Goal: Information Seeking & Learning: Learn about a topic

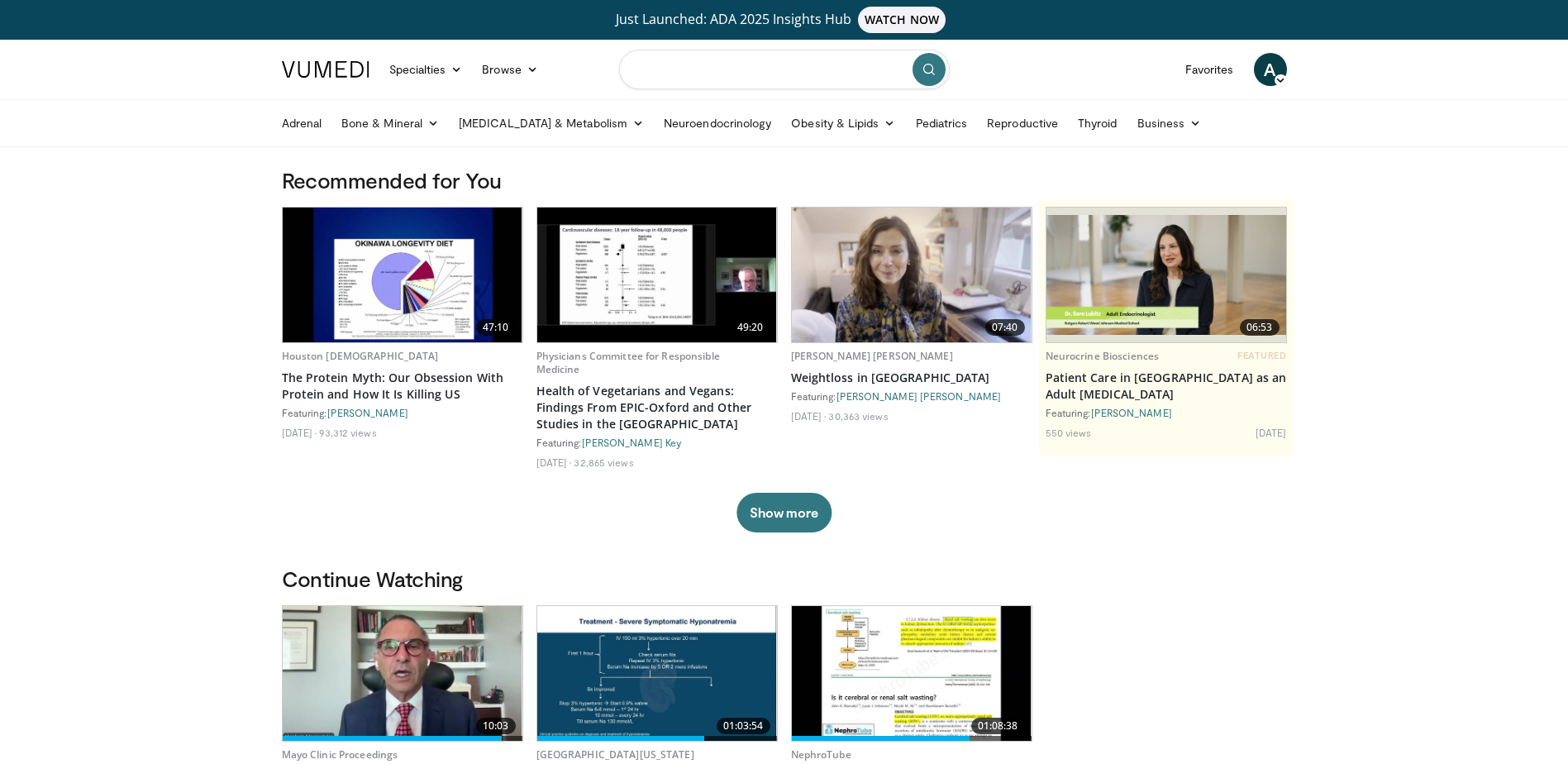
click at [705, 76] on input "Search topics, interventions" at bounding box center [784, 70] width 331 height 40
type input "**********"
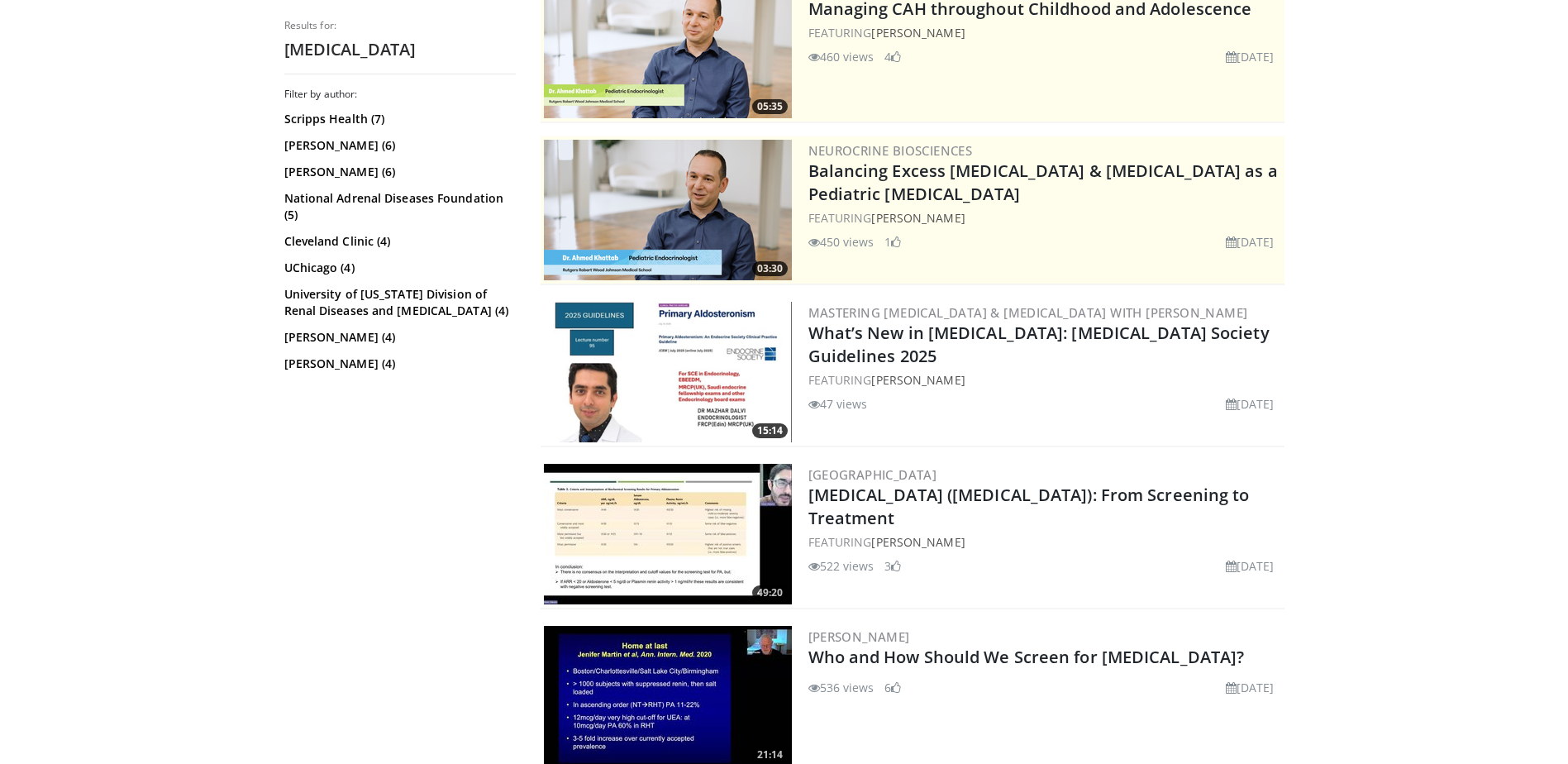
scroll to position [248, 0]
click at [729, 403] on img at bounding box center [668, 372] width 248 height 140
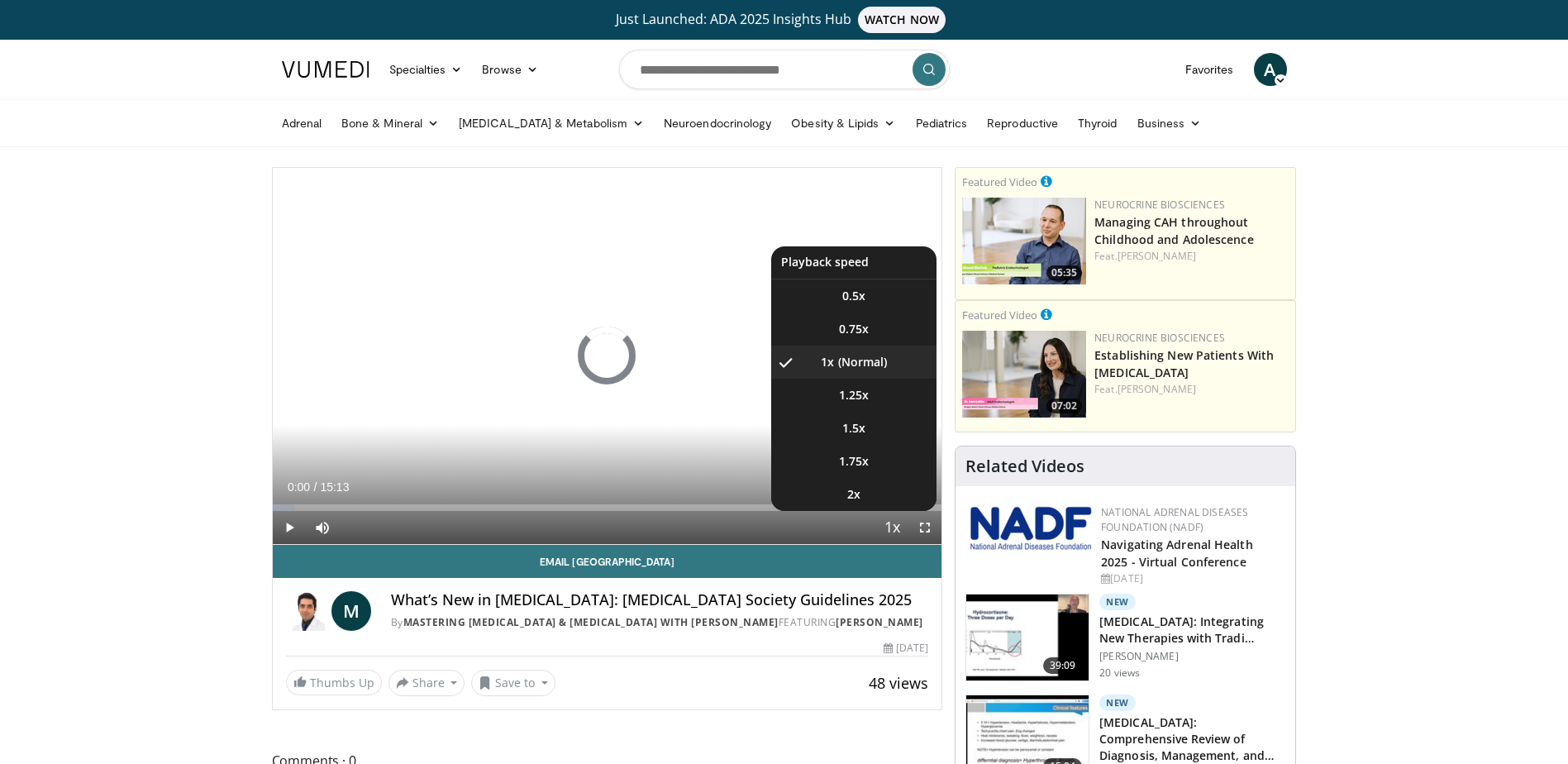
click at [893, 528] on span "Video Player" at bounding box center [891, 528] width 23 height 33
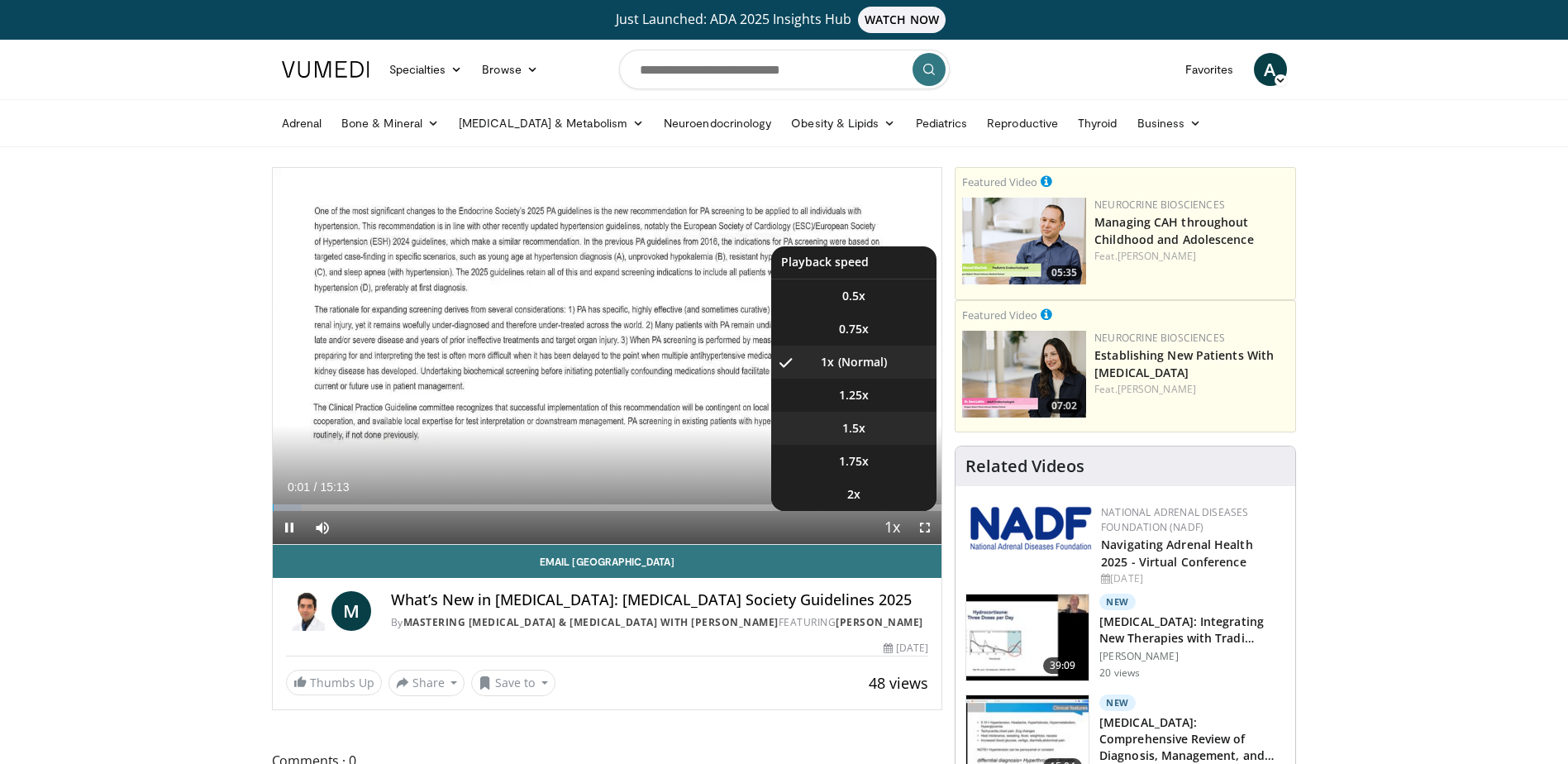
click at [852, 438] on li "1.5x" at bounding box center [853, 428] width 165 height 33
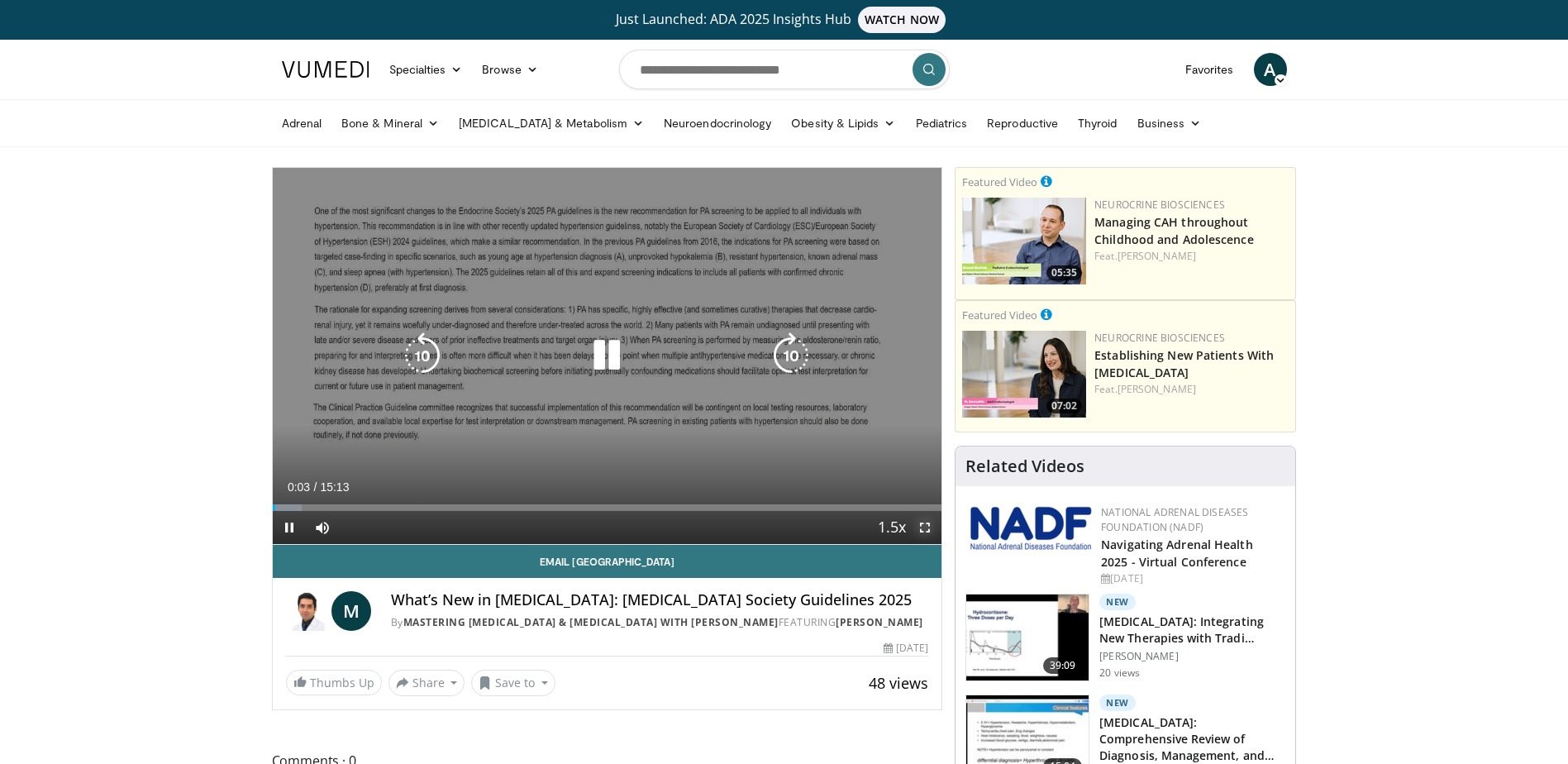
drag, startPoint x: 925, startPoint y: 528, endPoint x: 928, endPoint y: 614, distance: 86.1
click at [925, 528] on span "Video Player" at bounding box center [925, 527] width 33 height 33
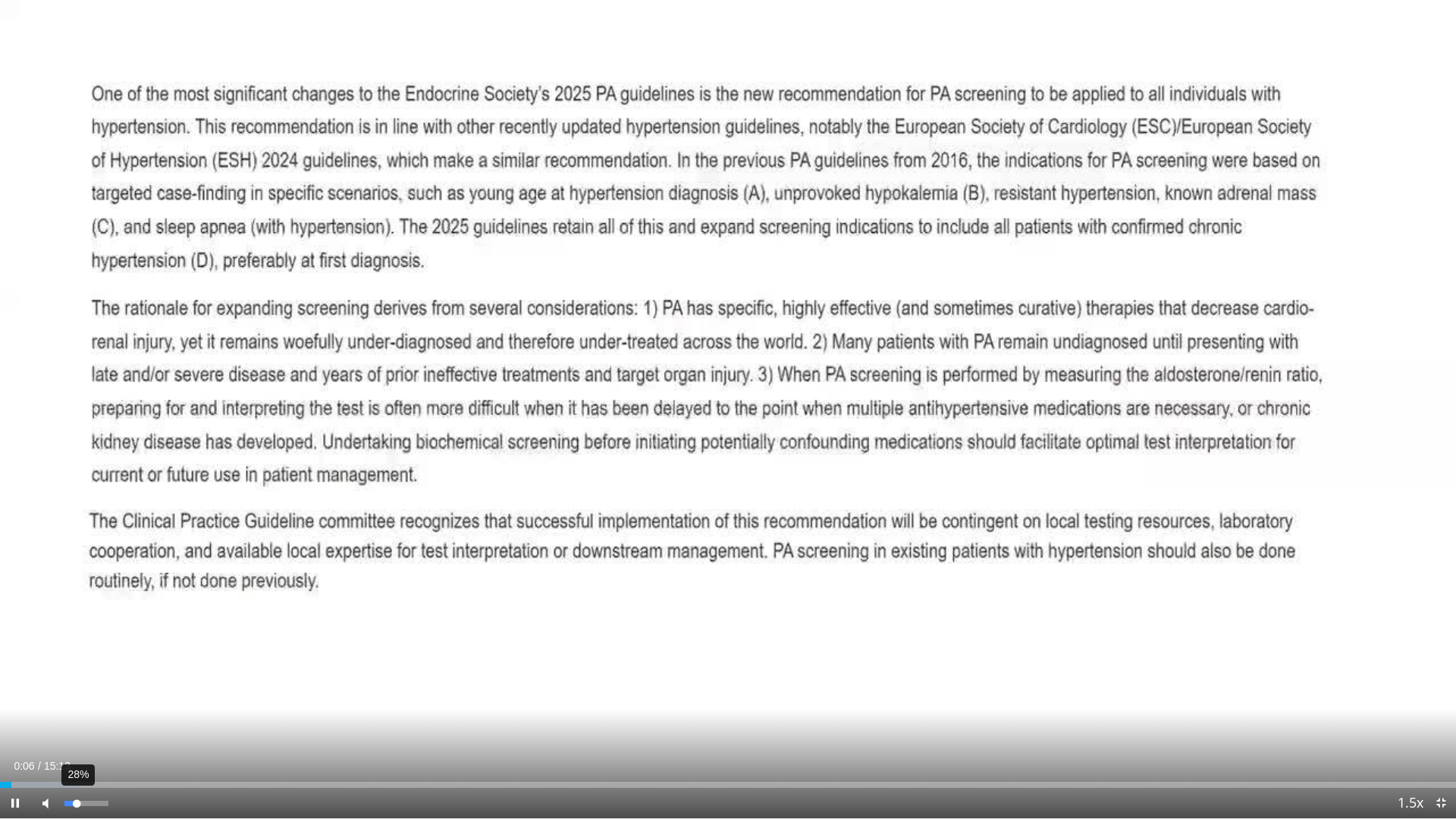
click at [77, 700] on div "28%" at bounding box center [86, 802] width 43 height 6
click at [69, 700] on div "11%" at bounding box center [86, 802] width 43 height 6
click at [106, 700] on div "Progress Bar" at bounding box center [107, 785] width 2 height 6
click at [119, 700] on div "Progress Bar" at bounding box center [119, 785] width 2 height 6
click at [145, 700] on div "Progress Bar" at bounding box center [146, 785] width 2 height 6
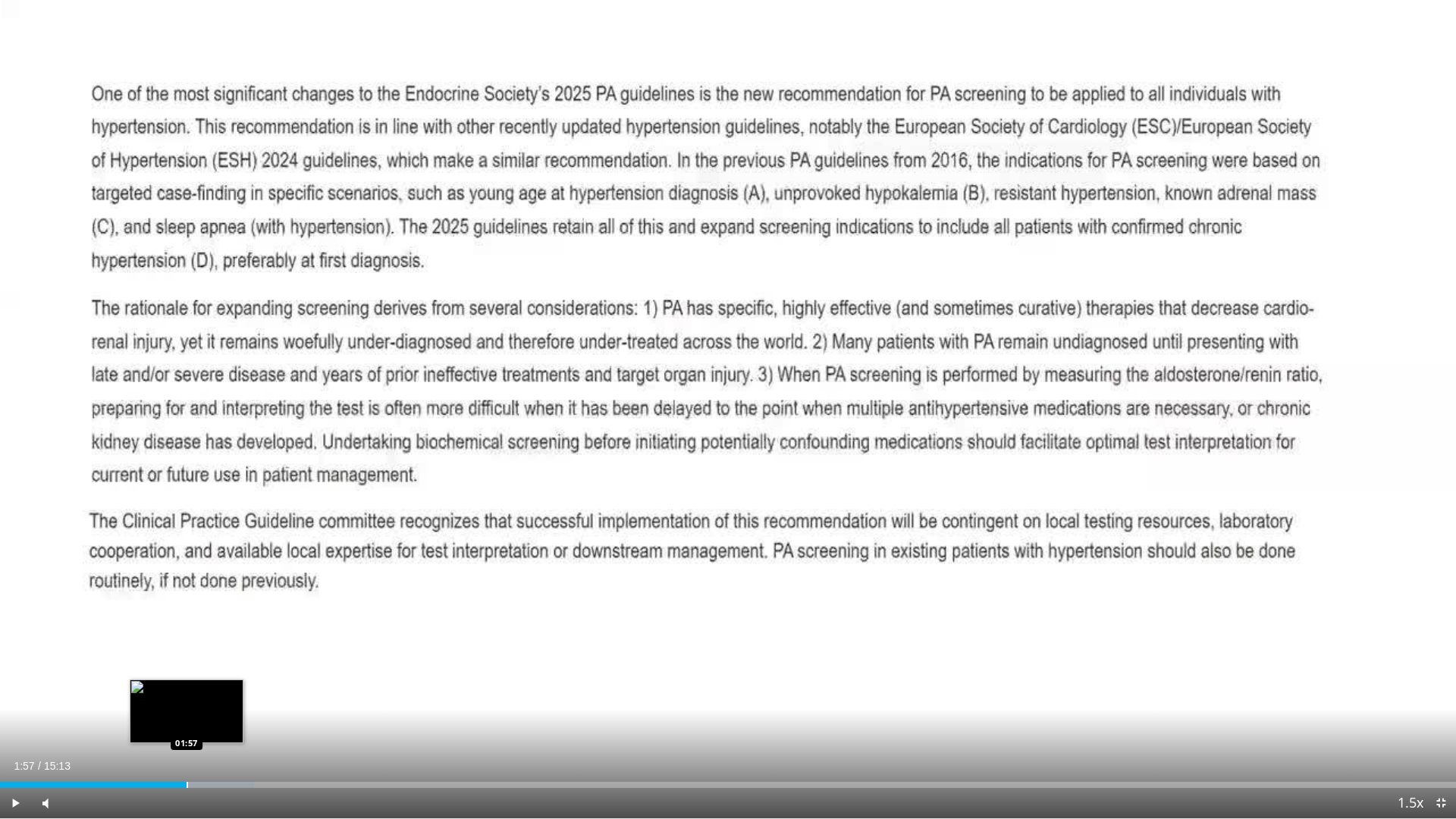
click at [186, 700] on div "Loaded : 17.47% 01:57 01:57" at bounding box center [728, 780] width 1456 height 14
click at [167, 700] on div "Progress Bar" at bounding box center [168, 785] width 2 height 6
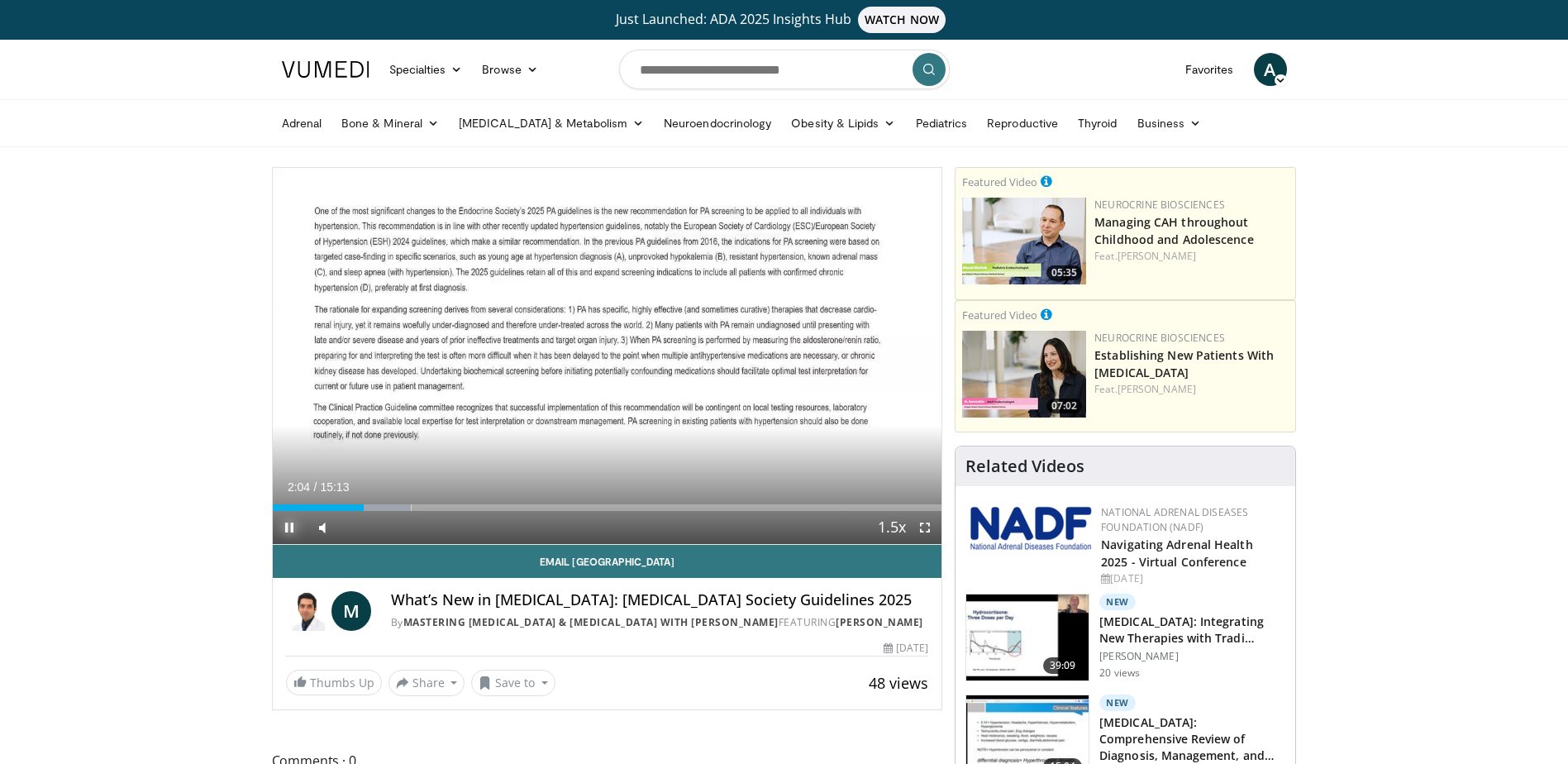
click at [292, 523] on span "Video Player" at bounding box center [289, 527] width 33 height 33
